Goal: Find specific page/section: Find specific page/section

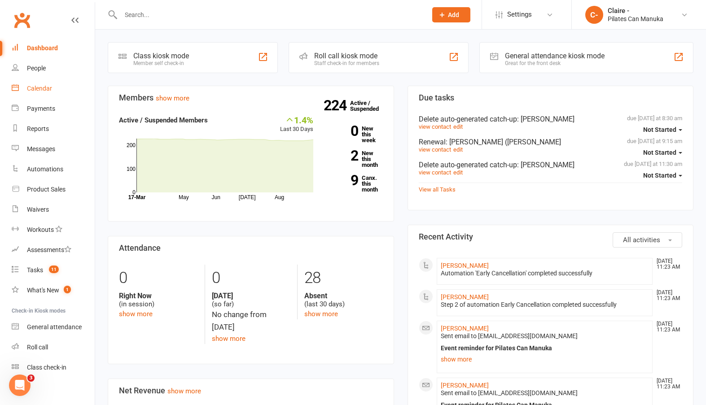
drag, startPoint x: 38, startPoint y: 88, endPoint x: 148, endPoint y: 113, distance: 112.7
click at [38, 88] on div "Calendar" at bounding box center [39, 88] width 25 height 7
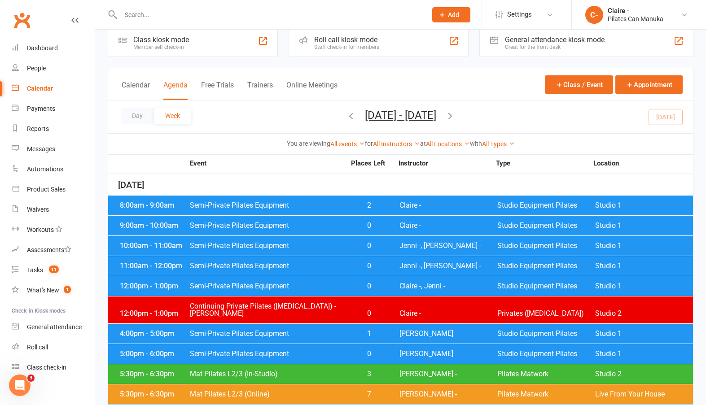
scroll to position [45, 0]
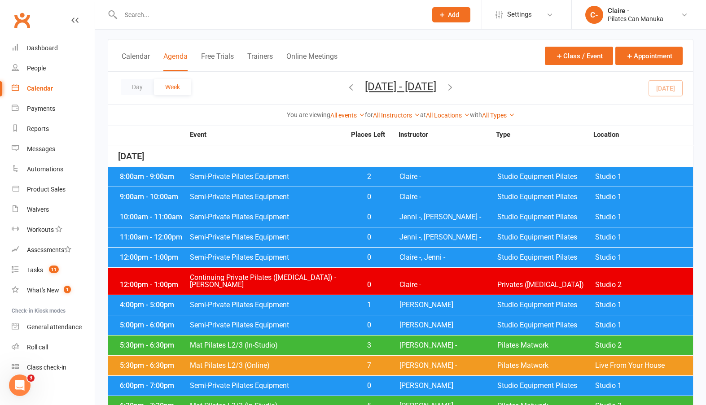
click at [427, 260] on span "Claire -, Jenni -" at bounding box center [449, 257] width 98 height 7
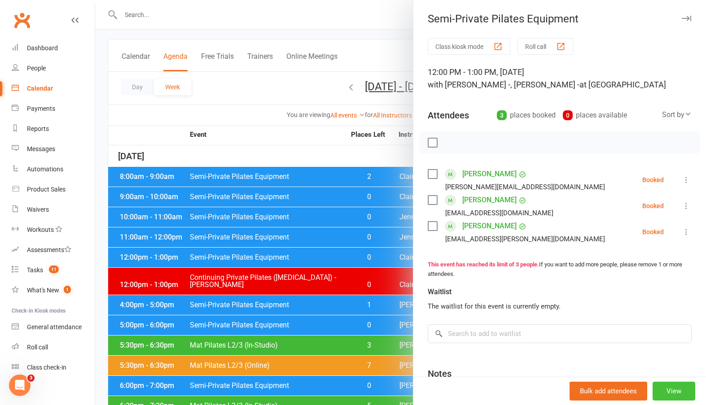
click at [511, 391] on button "View" at bounding box center [674, 391] width 43 height 19
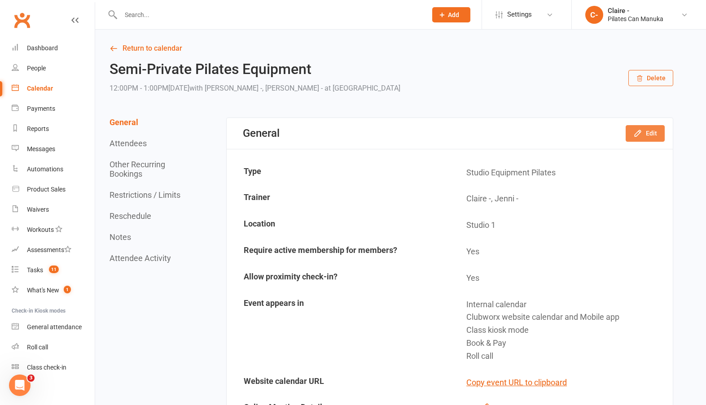
click at [511, 136] on icon "button" at bounding box center [638, 133] width 9 height 9
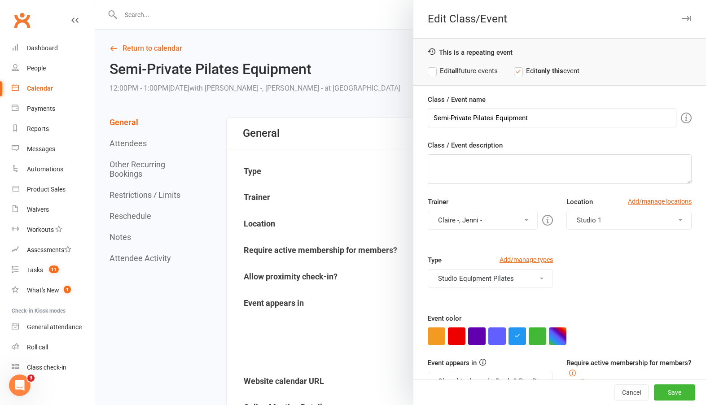
click at [484, 223] on button "Claire -, Jenni -" at bounding box center [483, 220] width 110 height 19
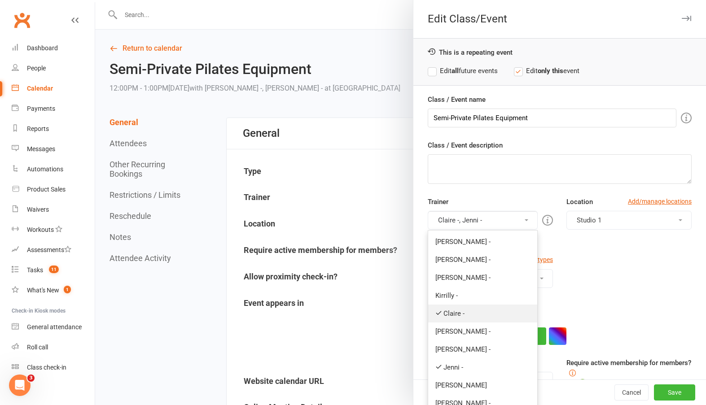
click at [447, 318] on link "Claire -" at bounding box center [482, 314] width 109 height 18
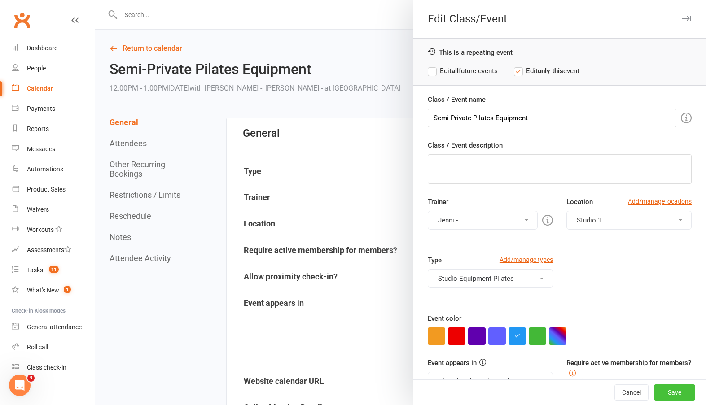
click at [511, 392] on button "Save" at bounding box center [674, 393] width 41 height 16
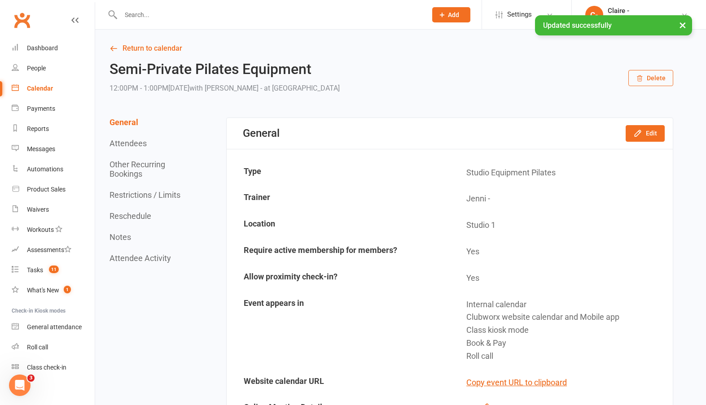
click at [31, 90] on div "Calendar" at bounding box center [40, 88] width 26 height 7
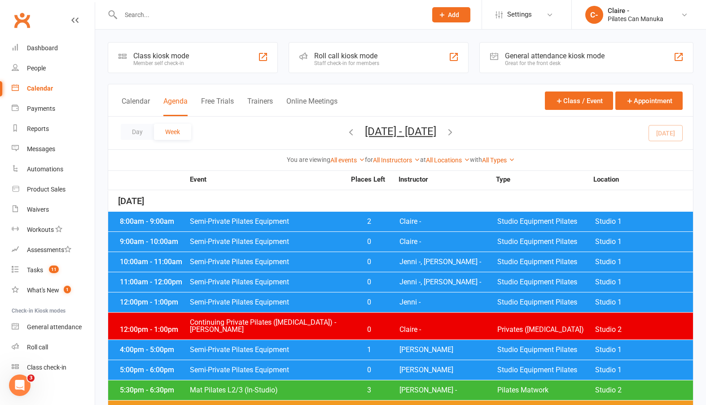
click at [414, 222] on span "Claire -" at bounding box center [449, 221] width 98 height 7
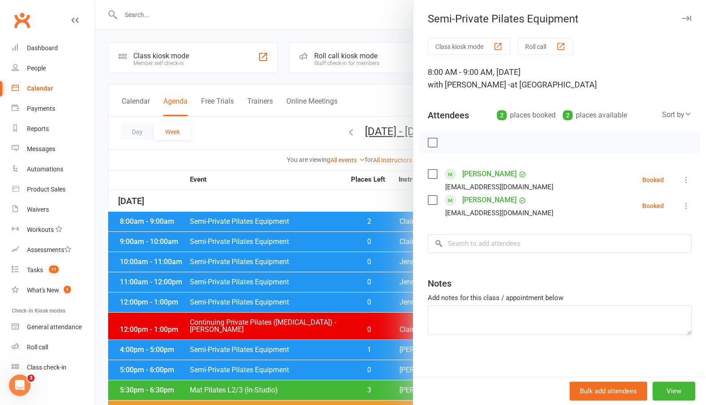
click at [372, 197] on div at bounding box center [400, 202] width 611 height 405
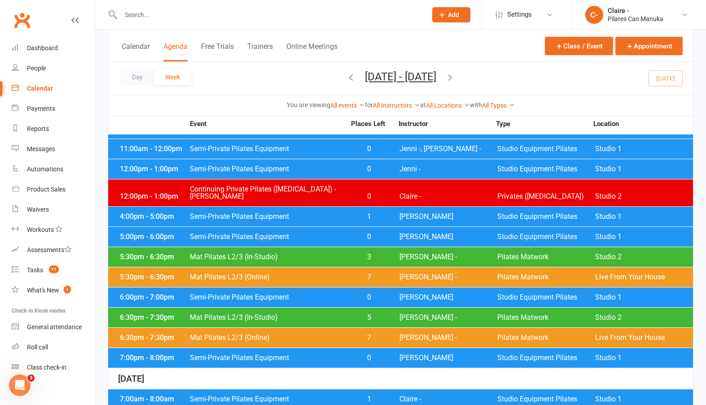
scroll to position [135, 0]
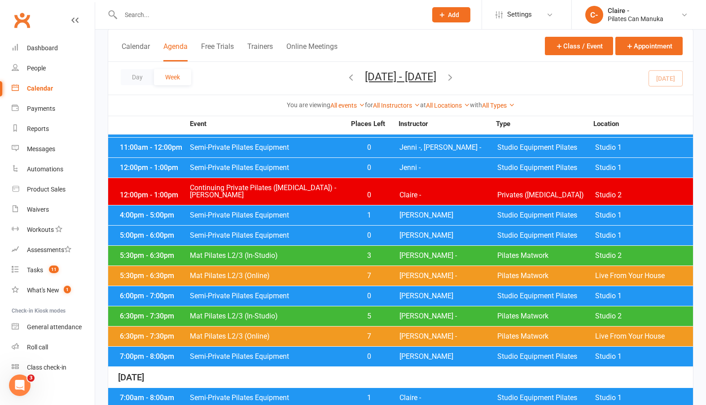
click at [367, 252] on span "3" at bounding box center [369, 255] width 47 height 7
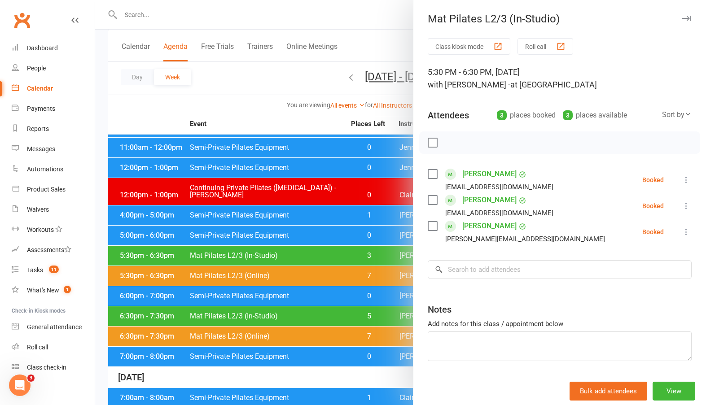
click at [334, 123] on div at bounding box center [400, 202] width 611 height 405
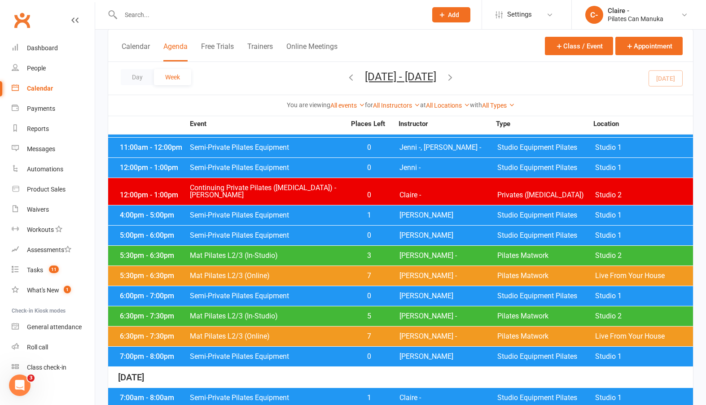
click at [406, 313] on span "[PERSON_NAME] -" at bounding box center [449, 316] width 98 height 7
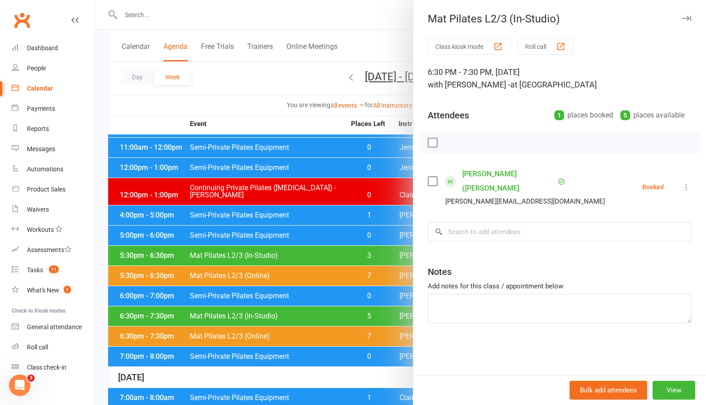
click at [307, 125] on div at bounding box center [400, 202] width 611 height 405
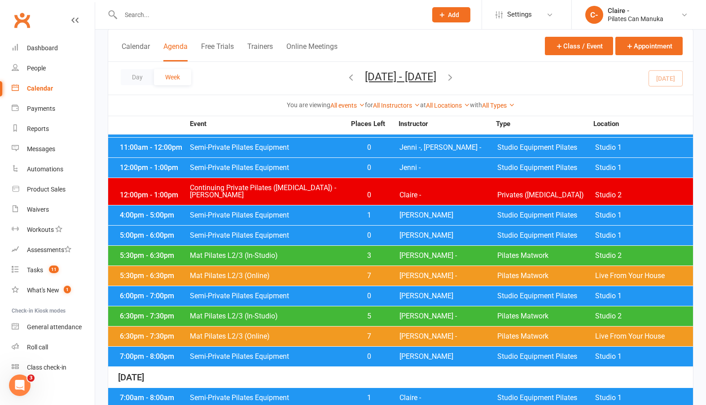
click at [455, 76] on icon "button" at bounding box center [450, 77] width 10 height 10
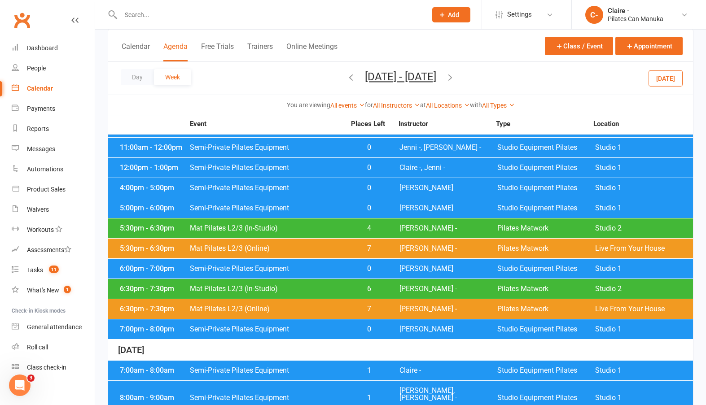
click at [380, 285] on div "6:30pm - 7:30pm Mat Pilates L2/3 (In-Studio) 6 [PERSON_NAME] - Pilates Matwork …" at bounding box center [400, 289] width 585 height 20
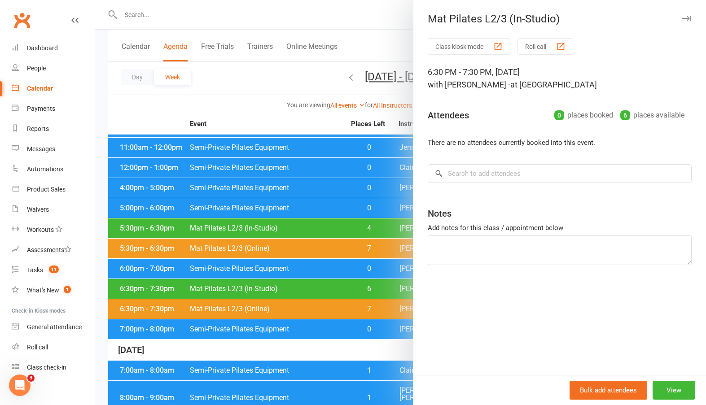
click at [395, 290] on div at bounding box center [400, 202] width 611 height 405
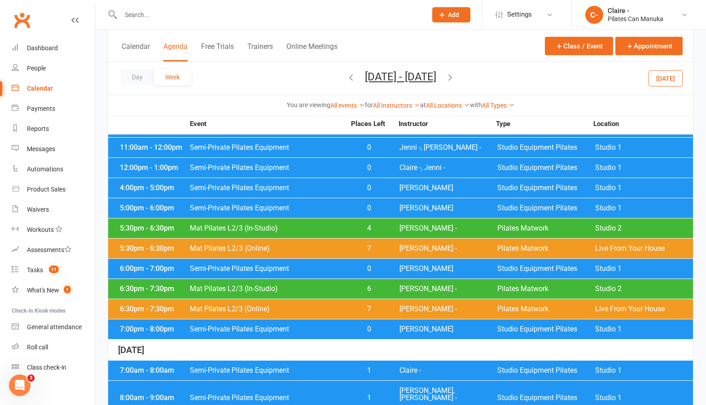
click at [406, 308] on span "[PERSON_NAME] -" at bounding box center [449, 309] width 98 height 7
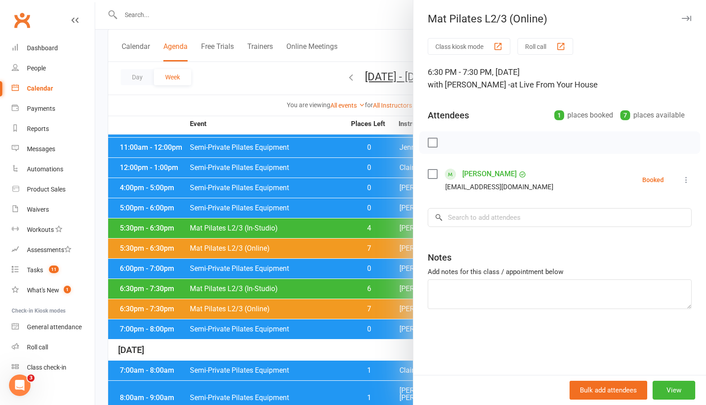
click at [313, 120] on div at bounding box center [400, 202] width 611 height 405
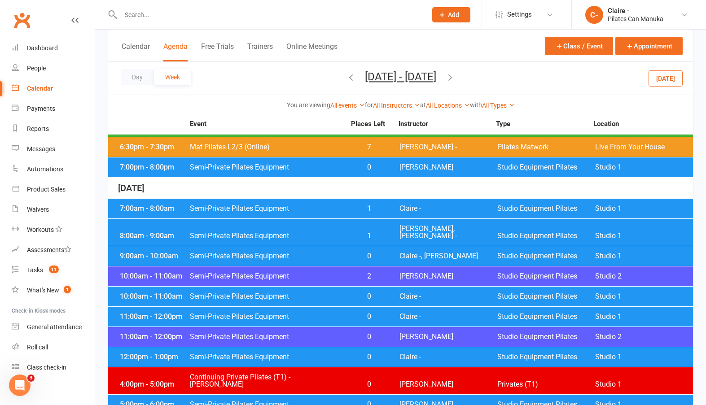
scroll to position [269, 0]
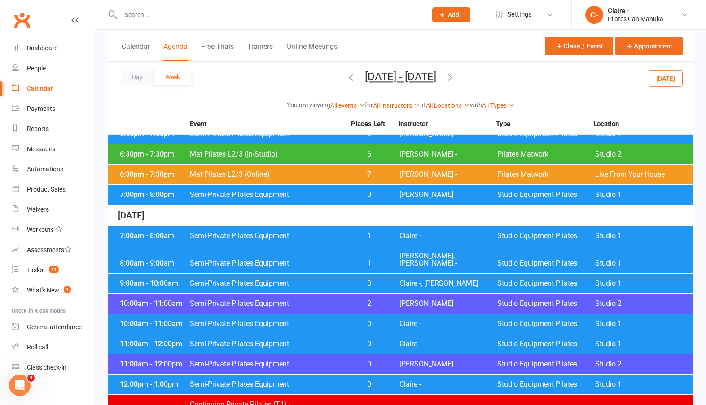
click at [381, 43] on div "Calendar Agenda Free Trials Trainers Online Meetings Class / Event Appointment" at bounding box center [400, 46] width 585 height 32
click at [291, 13] on input "text" at bounding box center [269, 15] width 303 height 13
type input "[PERSON_NAME]"
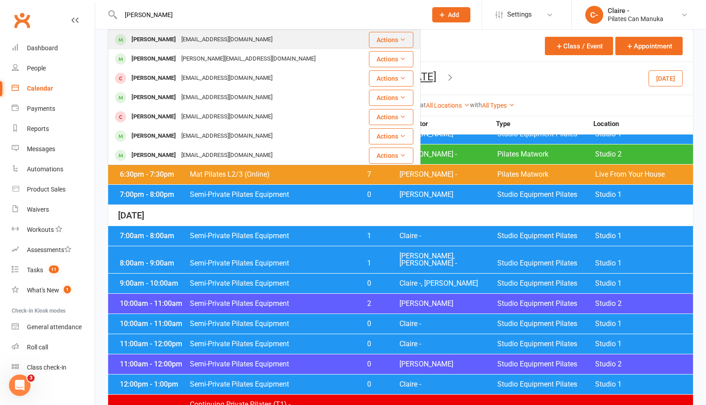
click at [189, 37] on div "[EMAIL_ADDRESS][DOMAIN_NAME]" at bounding box center [227, 39] width 97 height 13
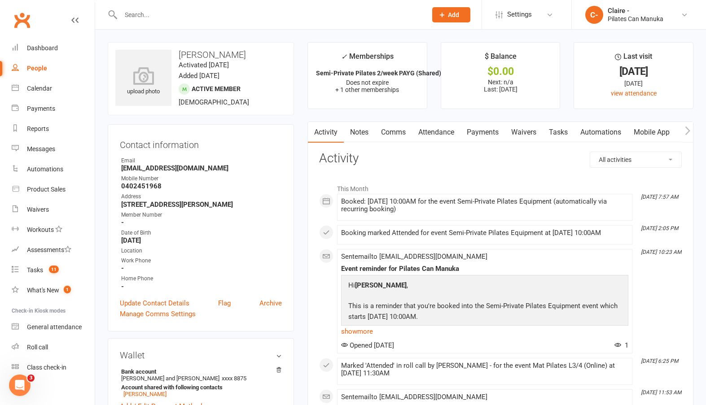
drag, startPoint x: 488, startPoint y: 131, endPoint x: 541, endPoint y: 238, distance: 120.1
click at [488, 131] on link "Payments" at bounding box center [483, 132] width 44 height 21
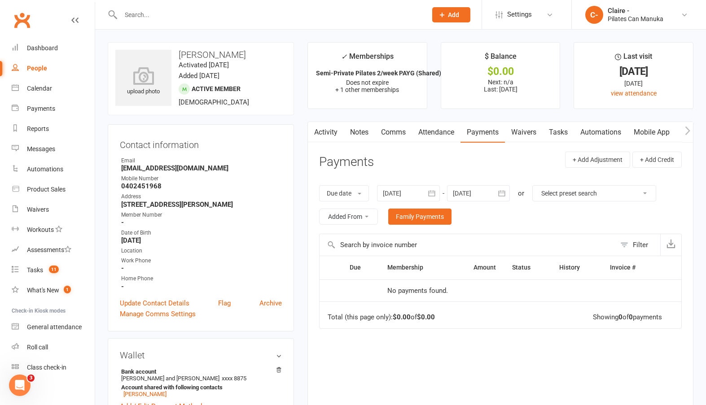
click at [434, 194] on icon "button" at bounding box center [431, 193] width 9 height 9
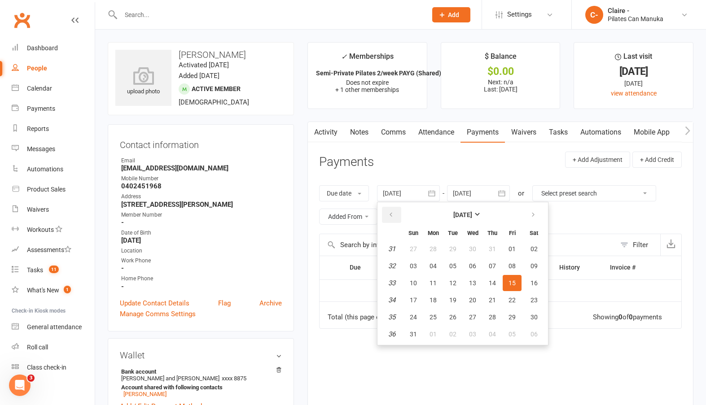
click at [395, 209] on button "button" at bounding box center [391, 215] width 19 height 16
click at [416, 244] on button "30" at bounding box center [413, 249] width 19 height 16
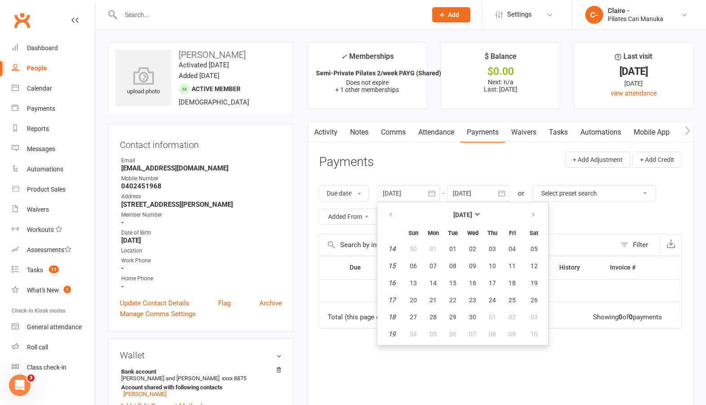
type input "[DATE]"
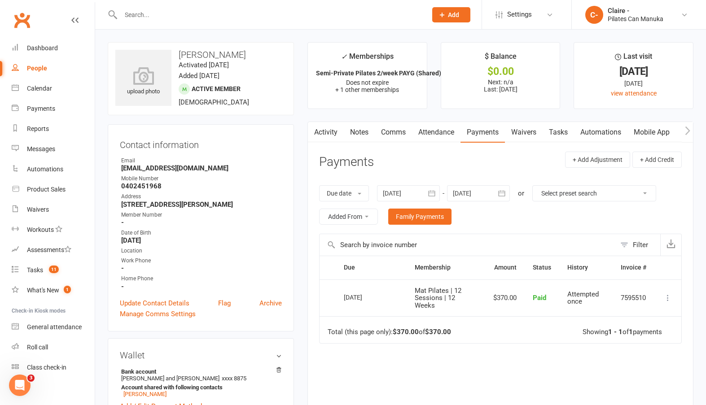
click at [511, 299] on icon at bounding box center [668, 298] width 9 height 9
click at [511, 352] on link "View invoice receipt" at bounding box center [628, 352] width 89 height 18
click at [141, 10] on input "text" at bounding box center [269, 15] width 303 height 13
type input "shepherd"
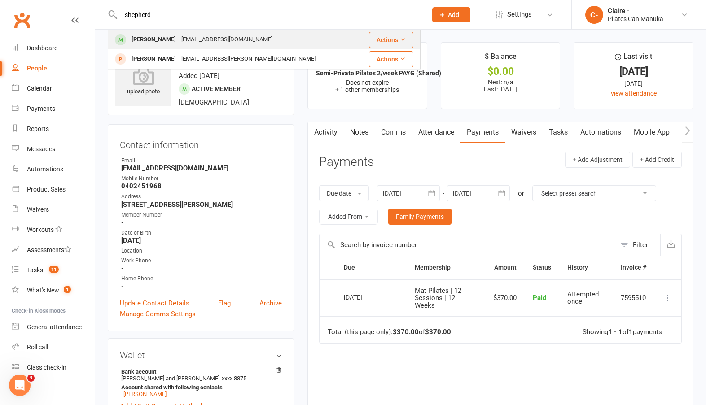
click at [162, 40] on div "[PERSON_NAME]" at bounding box center [154, 39] width 50 height 13
